Goal: Use online tool/utility: Utilize a website feature to perform a specific function

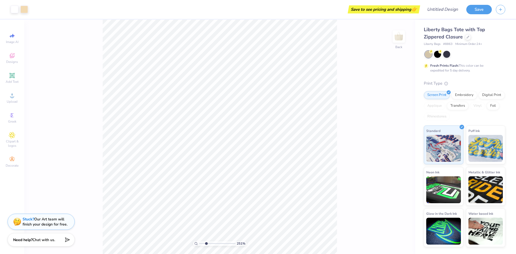
click at [206, 243] on input "range" at bounding box center [217, 243] width 36 height 5
drag, startPoint x: 205, startPoint y: 244, endPoint x: 202, endPoint y: 243, distance: 2.8
type input "1.55"
click at [202, 243] on input "range" at bounding box center [217, 243] width 36 height 5
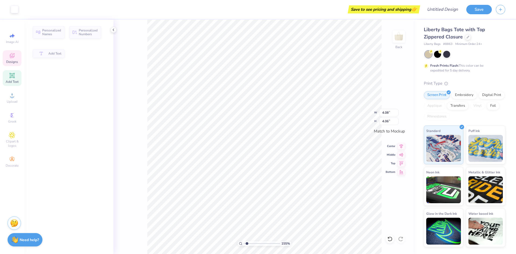
type input "4.08"
type input "4.06"
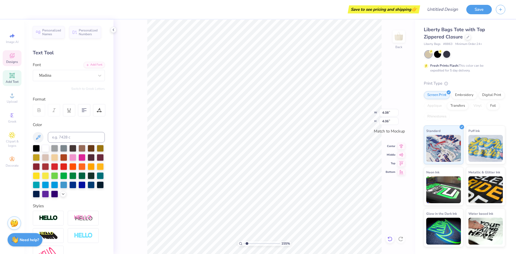
click at [387, 238] on icon at bounding box center [389, 238] width 5 height 5
click at [388, 238] on div "155 % Back W 4.08 4.08 " H 4.06 4.06 " Match to [GEOGRAPHIC_DATA] Middle Top Bo…" at bounding box center [264, 137] width 302 height 234
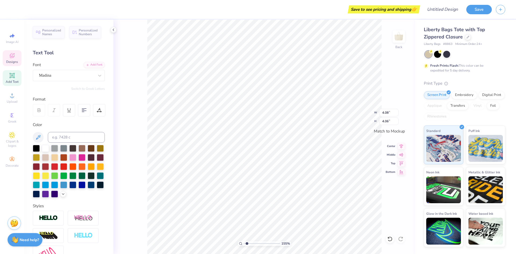
type textarea "A"
type input "4.36"
type input "1.48"
type textarea "lpha"
type input "4.32"
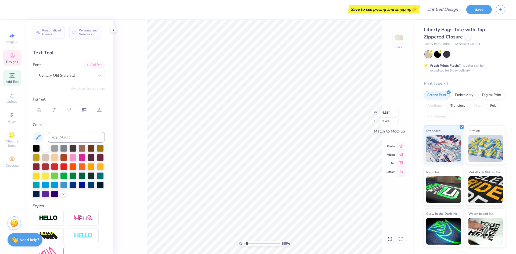
type input "1.52"
type input "5.56"
type input "4.22"
click at [56, 76] on div "Madina" at bounding box center [66, 75] width 56 height 8
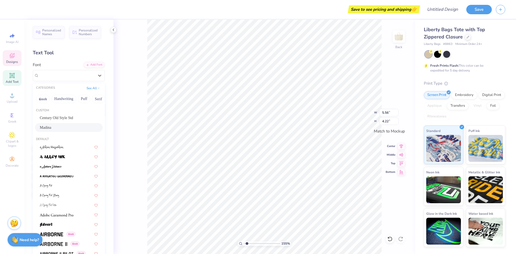
click at [138, 69] on div "155 % Back W 5.56 5.56 " H 4.22 4.22 " Match to [GEOGRAPHIC_DATA] Middle Top Bo…" at bounding box center [264, 137] width 302 height 234
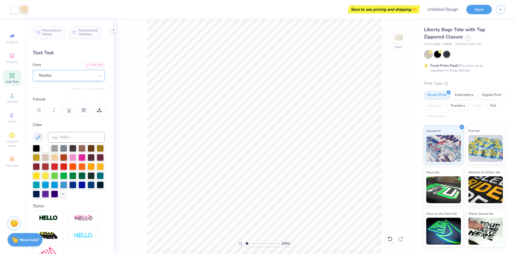
click at [47, 76] on div "Madina" at bounding box center [66, 75] width 56 height 8
click at [47, 76] on span "Madina" at bounding box center [45, 75] width 12 height 6
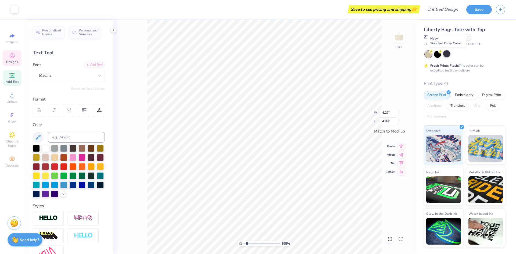
click at [446, 54] on div at bounding box center [446, 53] width 7 height 7
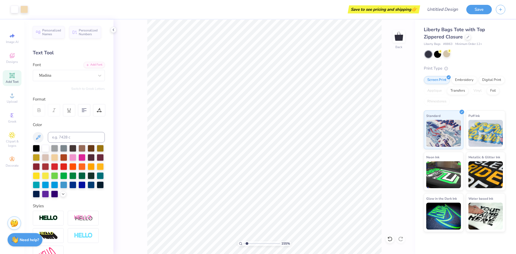
click at [398, 84] on div "155 % Back" at bounding box center [264, 137] width 302 height 234
click at [88, 77] on div "Century Old Style Std" at bounding box center [66, 75] width 56 height 8
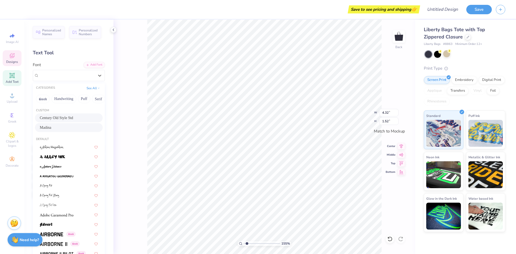
click at [49, 125] on div "Madina" at bounding box center [69, 128] width 58 height 6
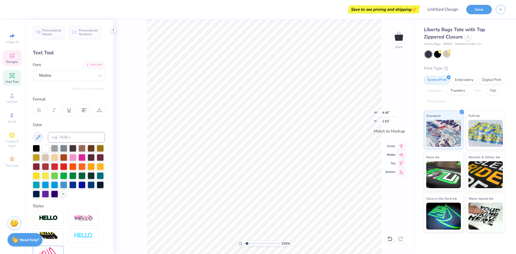
type input "4.45"
type input "1.53"
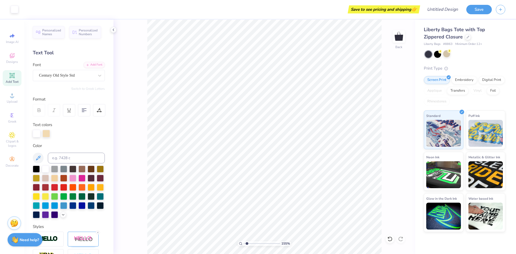
click at [393, 56] on div "155 % Back" at bounding box center [264, 137] width 302 height 234
click at [389, 83] on div "155 % Back" at bounding box center [264, 137] width 302 height 234
click at [387, 89] on div "155 % Back W 4.27 4.27 " H 4.88 4.88 " Match to [GEOGRAPHIC_DATA] Middle Top Bo…" at bounding box center [264, 137] width 302 height 234
click at [249, 244] on input "range" at bounding box center [262, 243] width 36 height 5
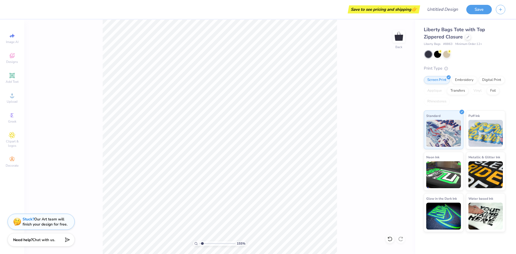
type input "1.55"
click at [202, 243] on input "range" at bounding box center [217, 243] width 36 height 5
drag, startPoint x: 352, startPoint y: 101, endPoint x: 353, endPoint y: 97, distance: 3.6
click at [352, 101] on div "155 % Back" at bounding box center [219, 137] width 391 height 234
click at [264, 114] on li "Copy" at bounding box center [274, 114] width 42 height 10
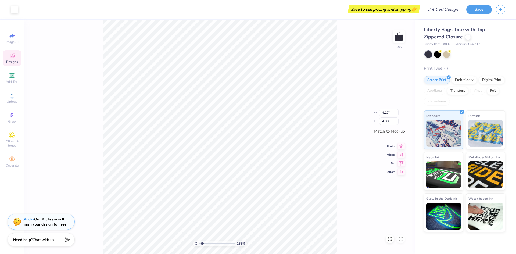
click at [357, 77] on div "155 % Back W 4.27 4.27 " H 4.88 4.88 " Match to [GEOGRAPHIC_DATA] Middle Top Bo…" at bounding box center [219, 137] width 391 height 234
click at [352, 74] on div "155 % Back" at bounding box center [219, 137] width 391 height 234
